Goal: Book appointment/travel/reservation

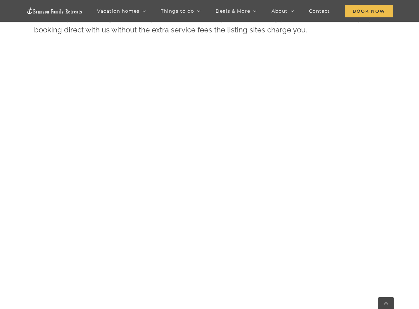
scroll to position [375, 0]
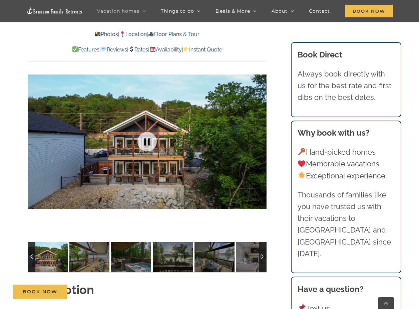
scroll to position [467, 0]
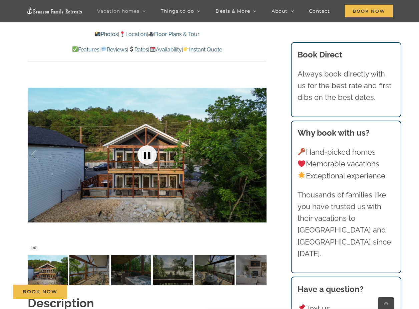
click at [146, 154] on link at bounding box center [147, 154] width 27 height 27
drag, startPoint x: 139, startPoint y: 155, endPoint x: 150, endPoint y: 156, distance: 11.7
click at [142, 155] on link at bounding box center [147, 154] width 27 height 27
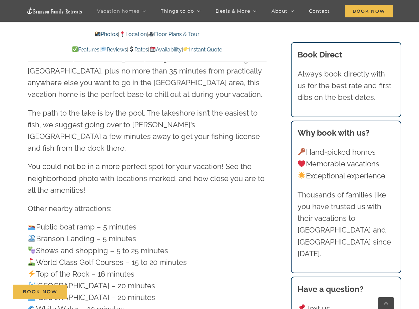
scroll to position [1801, 0]
